Goal: Transaction & Acquisition: Purchase product/service

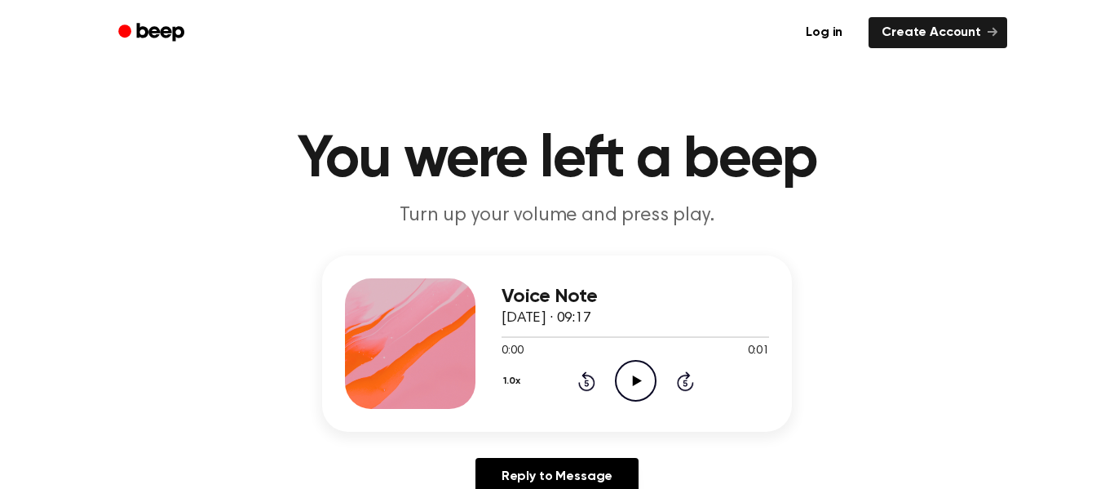
drag, startPoint x: 0, startPoint y: 0, endPoint x: 621, endPoint y: 391, distance: 733.6
click at [621, 391] on div "Voice Note [DATE] · 09:17 0:00 0:01 Your browser does not support the [object O…" at bounding box center [636, 343] width 268 height 131
click at [627, 391] on icon "Play Audio" at bounding box center [636, 381] width 42 height 42
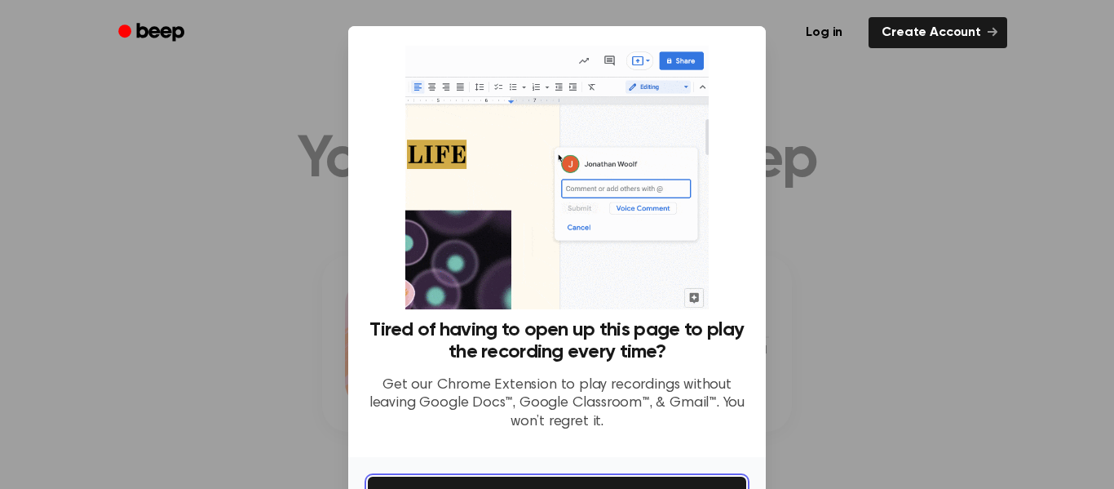
click at [724, 480] on button "Get It Now" at bounding box center [557, 494] width 379 height 36
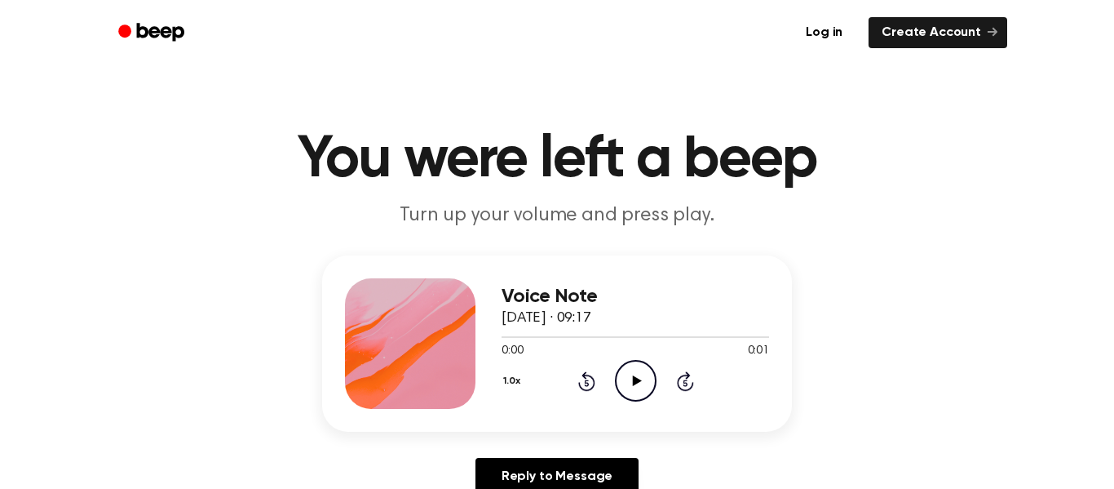
click at [636, 378] on icon "Play Audio" at bounding box center [636, 381] width 42 height 42
click at [639, 388] on icon "Play Audio" at bounding box center [636, 381] width 42 height 42
click at [638, 387] on icon "Pause Audio" at bounding box center [636, 381] width 42 height 42
